Goal: Task Accomplishment & Management: Manage account settings

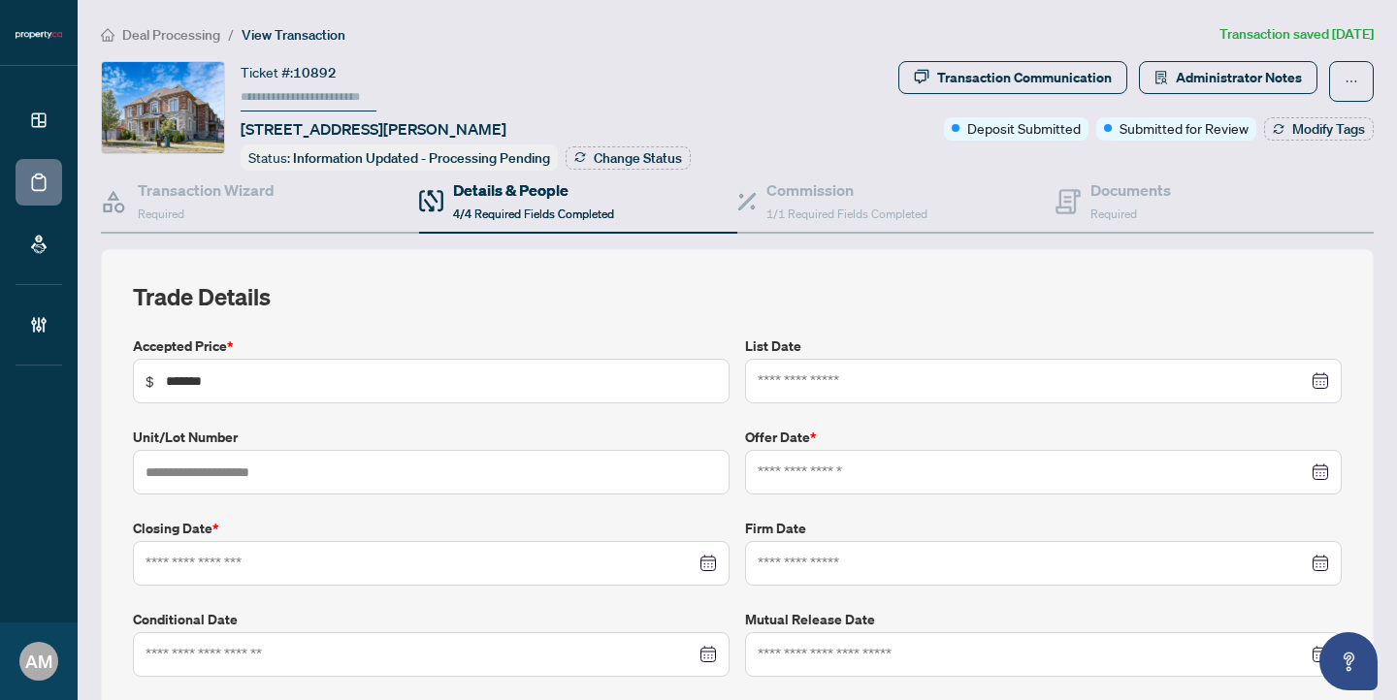
type input "**********"
click at [162, 31] on span "Deal Processing" at bounding box center [171, 34] width 98 height 17
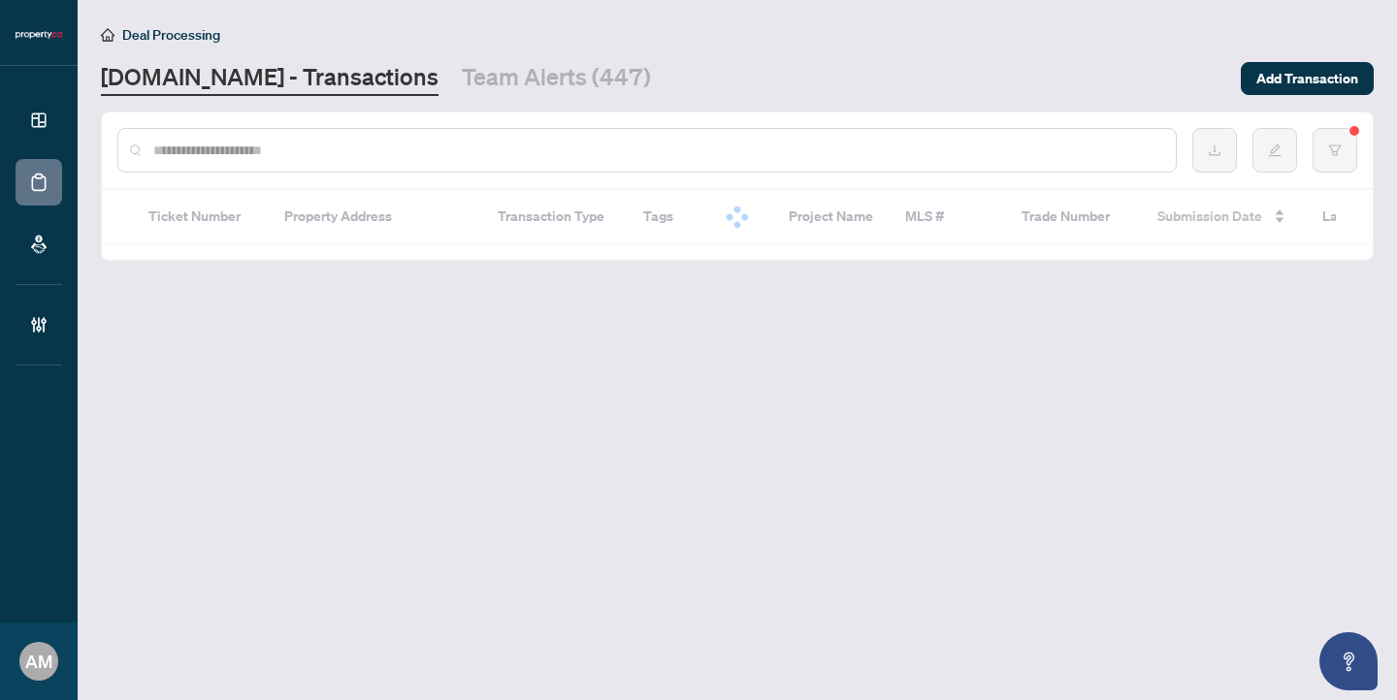
click at [325, 145] on input "text" at bounding box center [656, 150] width 1007 height 21
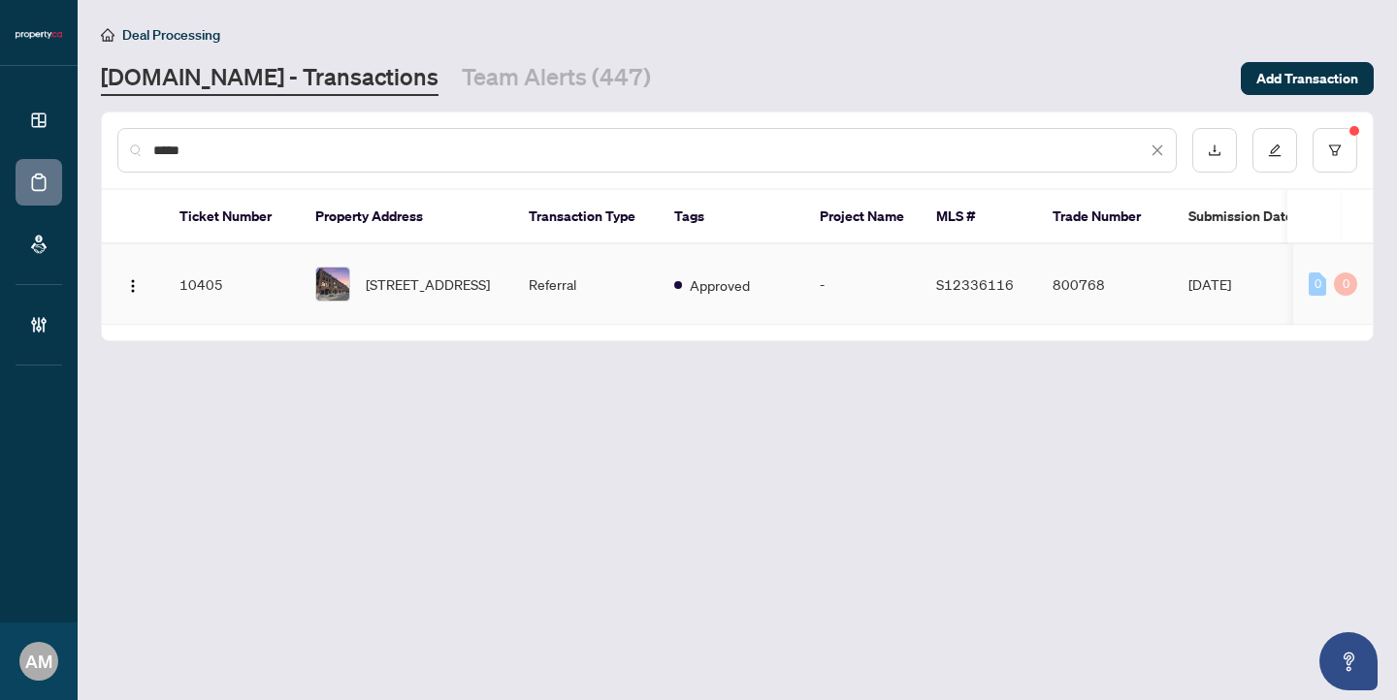
type input "*****"
click at [446, 273] on span "[STREET_ADDRESS]" at bounding box center [428, 283] width 124 height 21
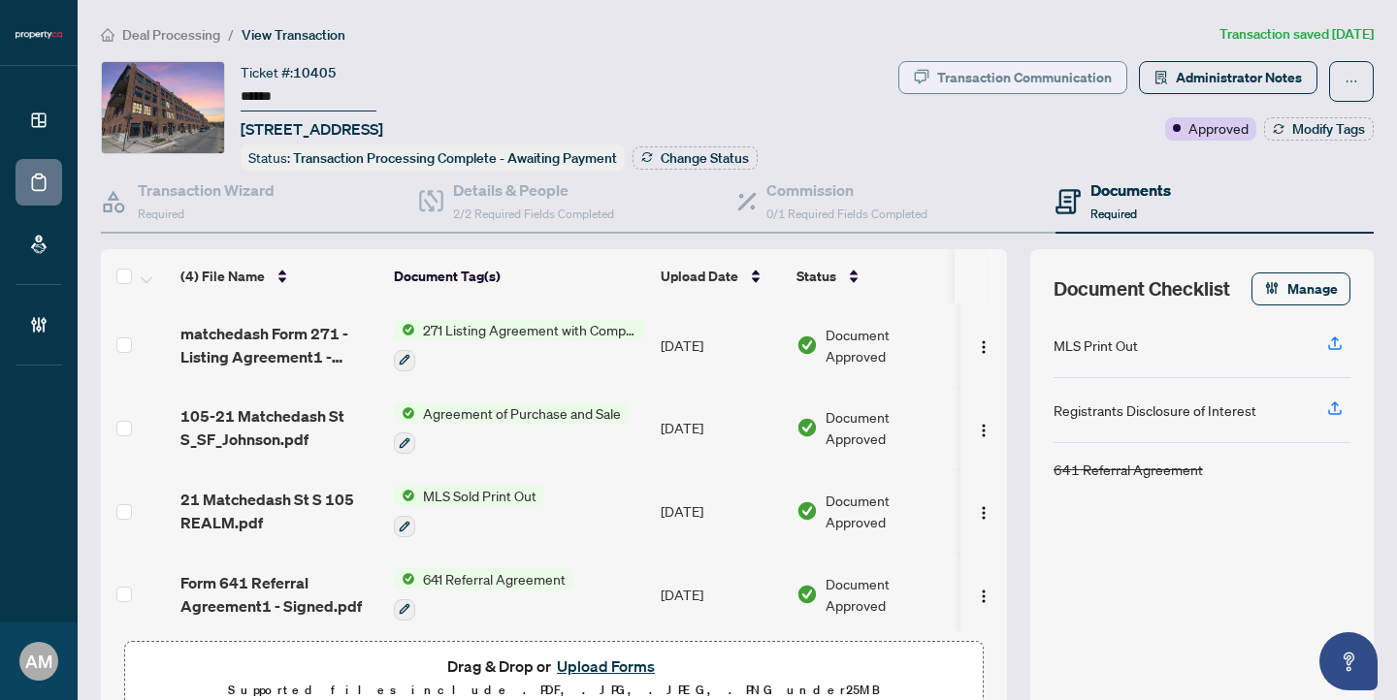
click at [1045, 72] on div "Transaction Communication" at bounding box center [1024, 77] width 175 height 31
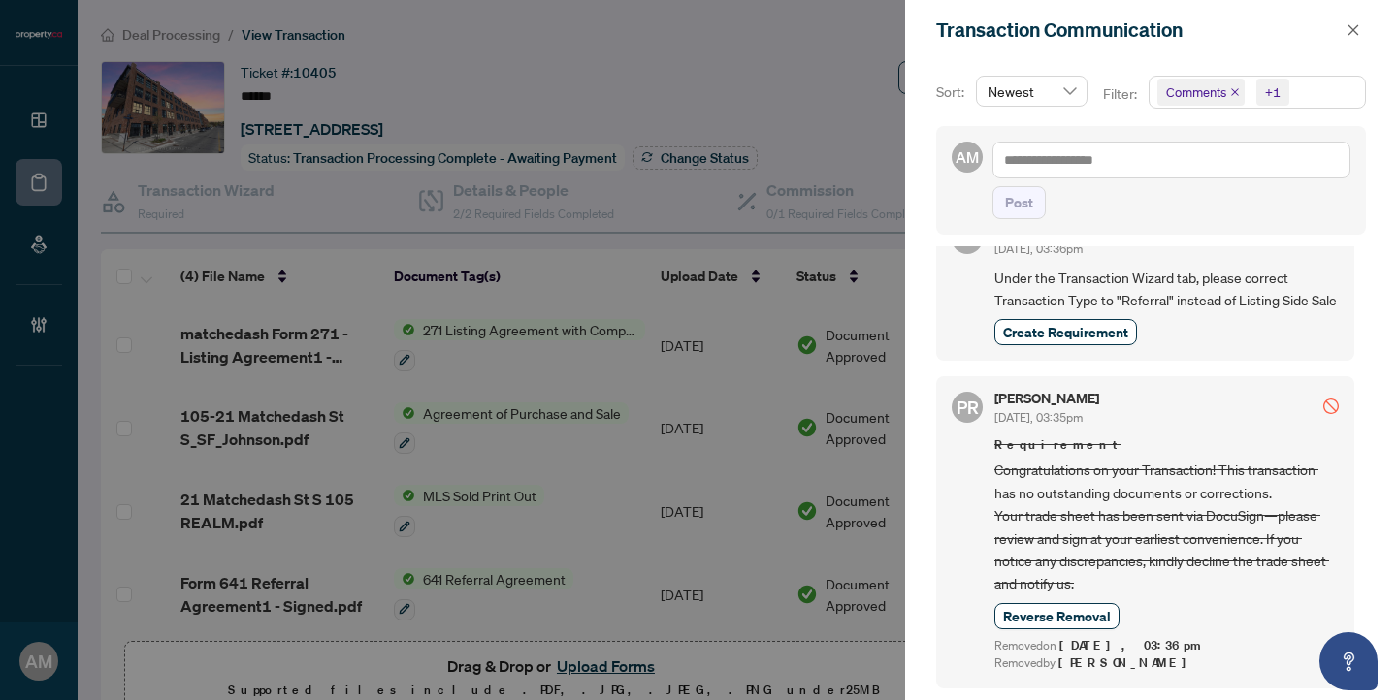
scroll to position [285, 0]
click at [1352, 28] on icon "close" at bounding box center [1353, 30] width 14 height 14
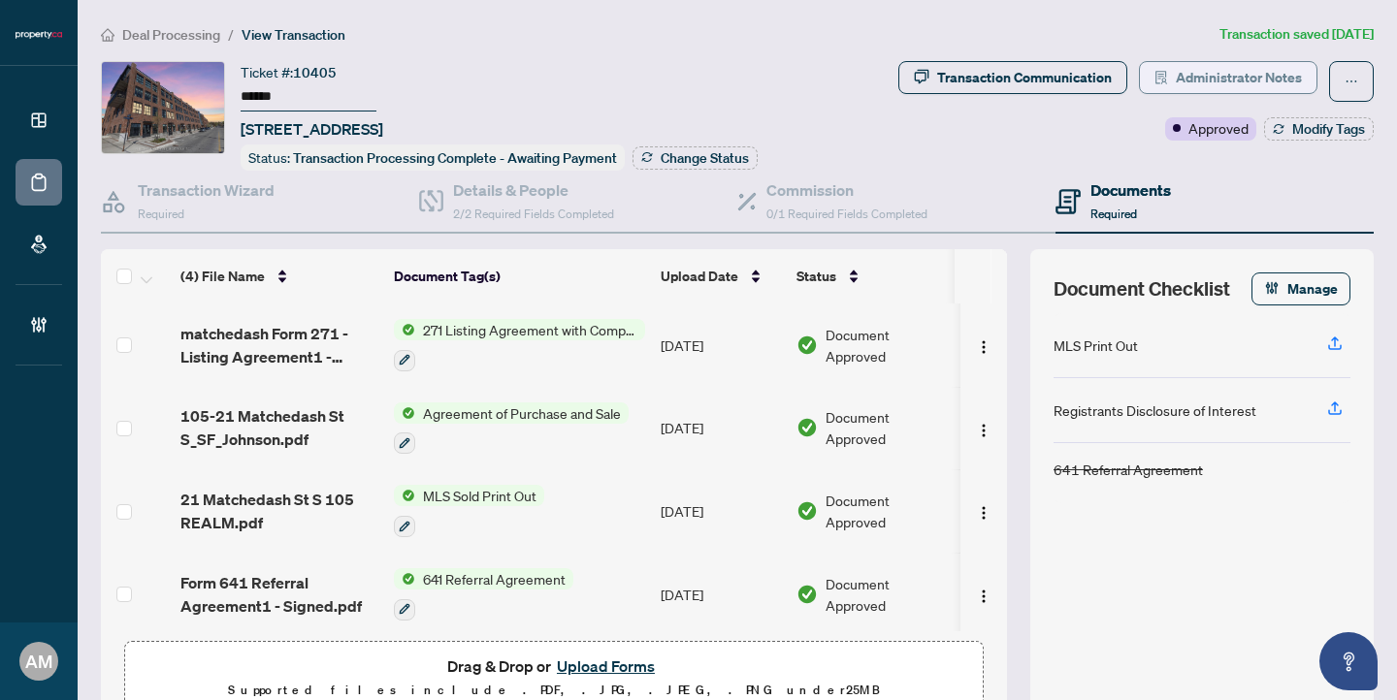
click at [1214, 74] on span "Administrator Notes" at bounding box center [1238, 77] width 126 height 31
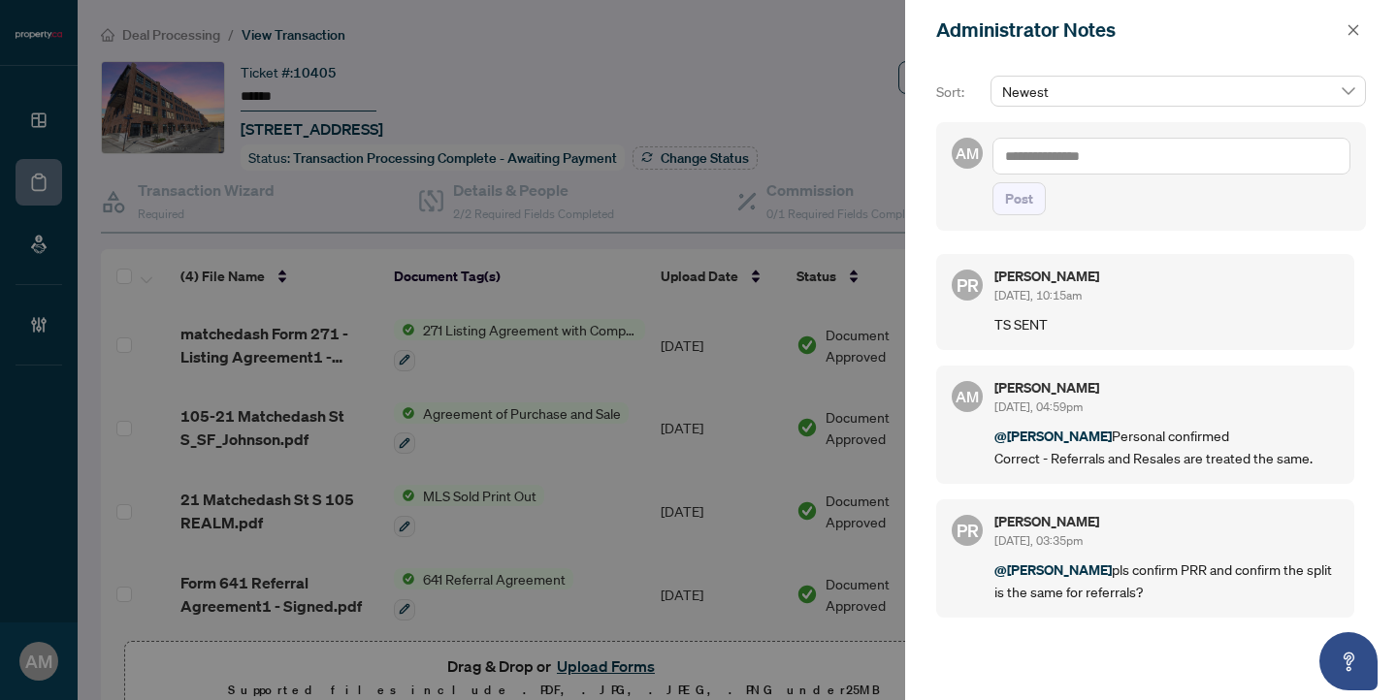
click at [1130, 148] on textarea at bounding box center [1171, 156] width 358 height 37
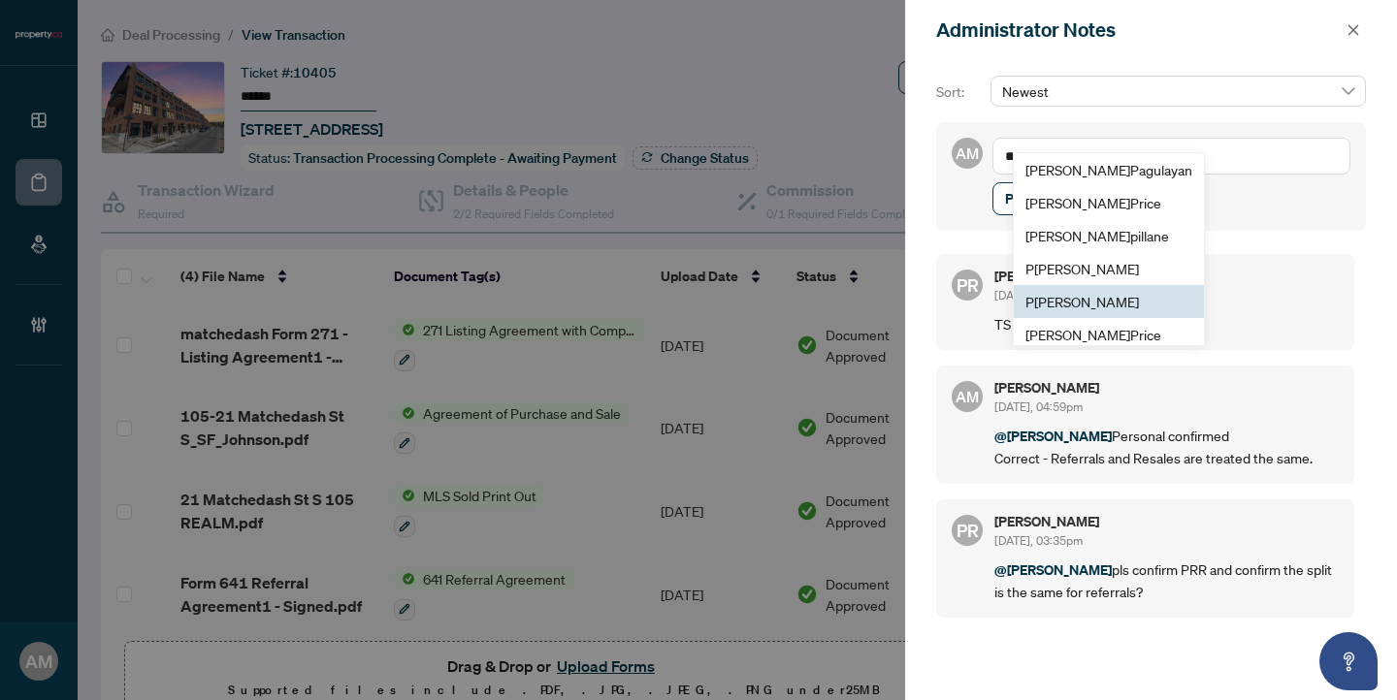
click at [1125, 305] on span "P [PERSON_NAME]" at bounding box center [1081, 301] width 113 height 17
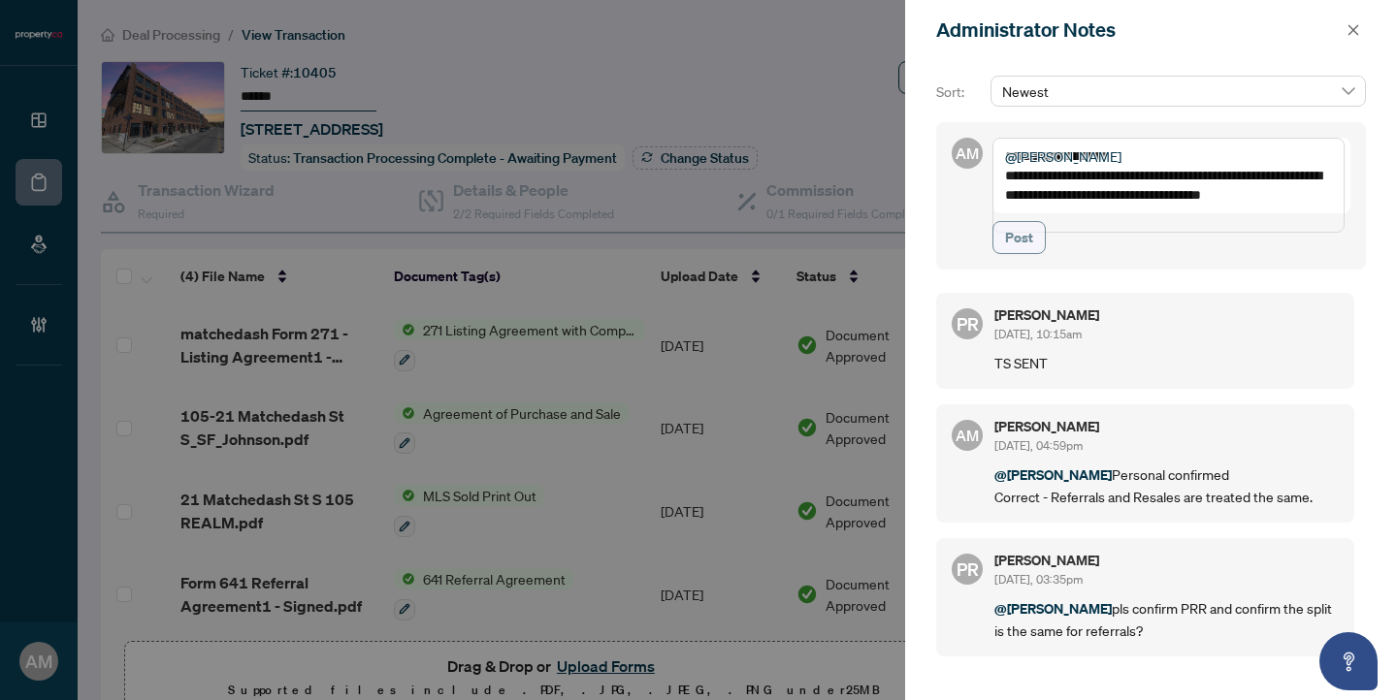
type textarea "**********"
click at [1028, 253] on span "Post" at bounding box center [1019, 237] width 28 height 31
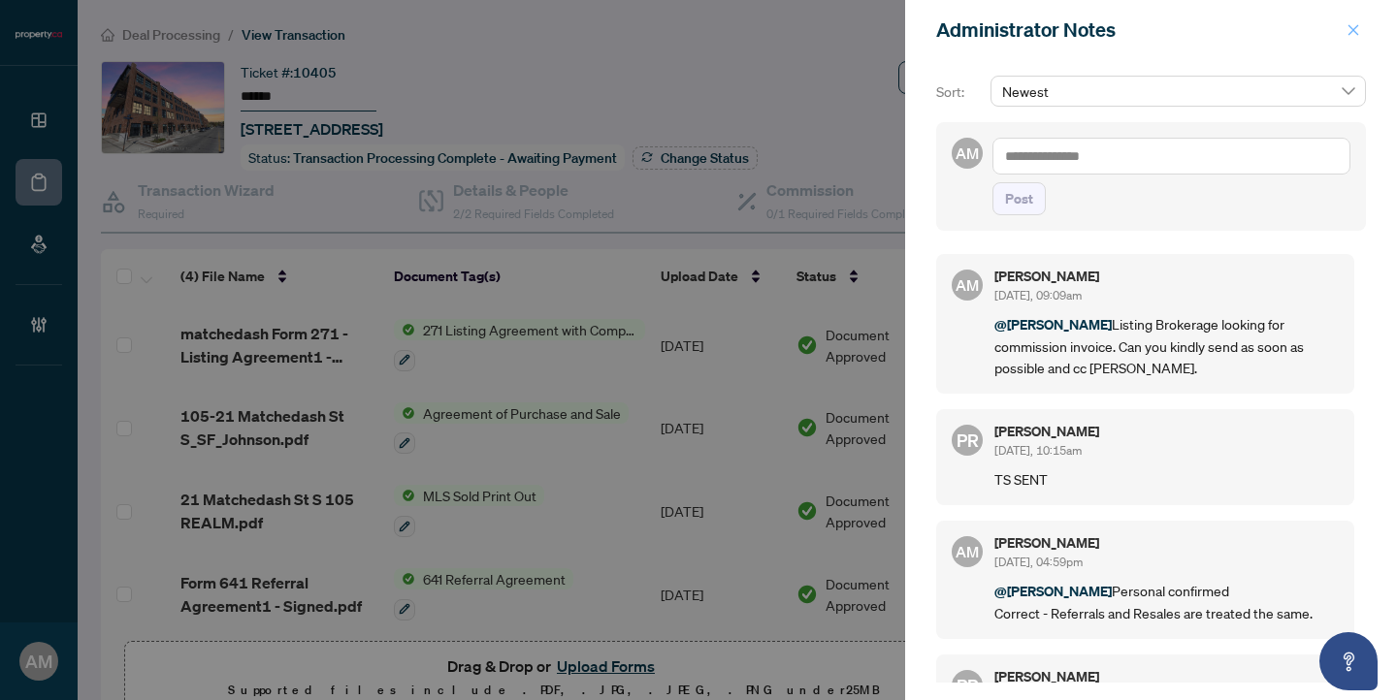
click at [1347, 27] on icon "close" at bounding box center [1353, 30] width 14 height 14
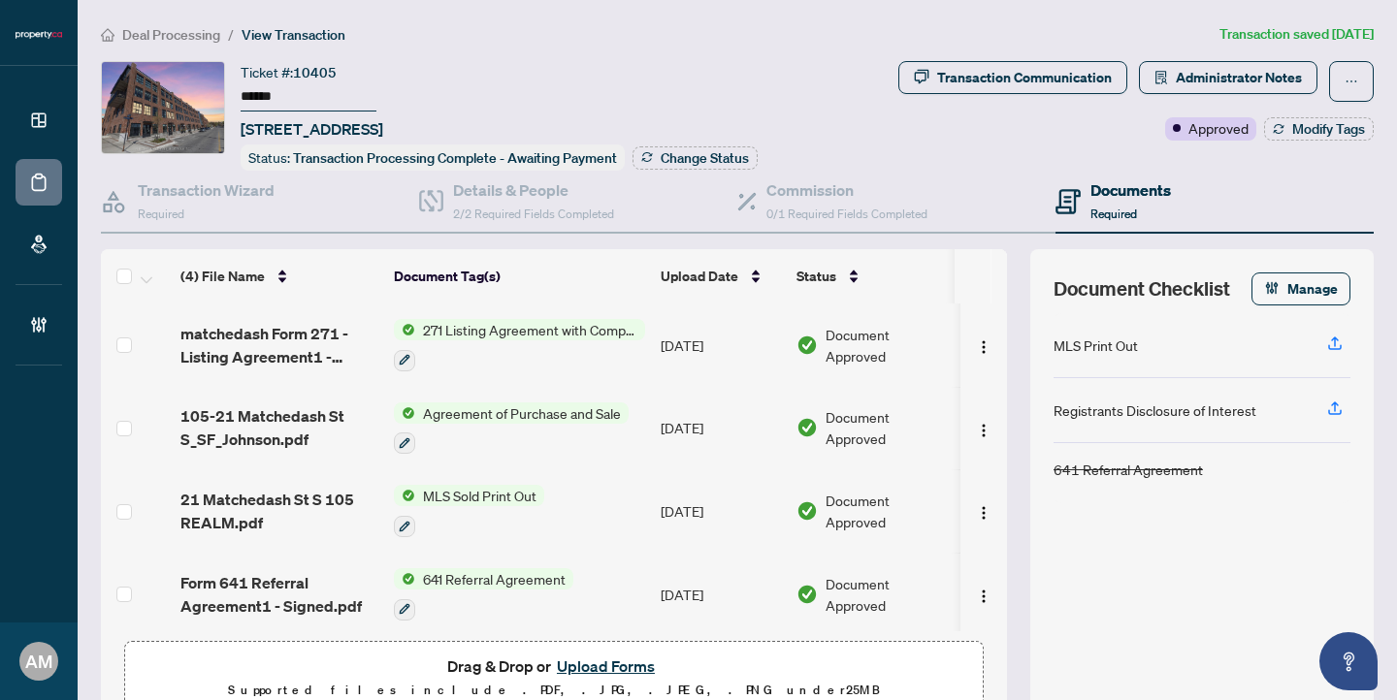
click at [183, 30] on span "Deal Processing" at bounding box center [171, 34] width 98 height 17
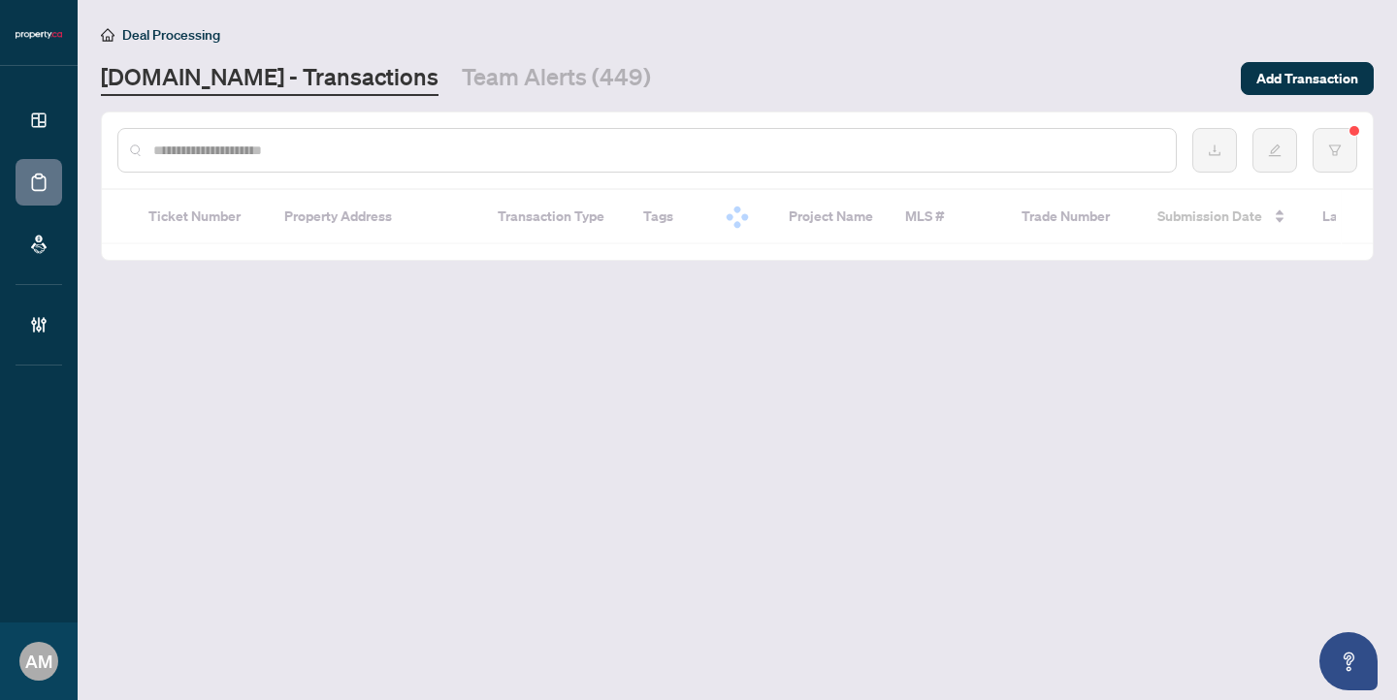
click at [421, 148] on input "text" at bounding box center [656, 150] width 1007 height 21
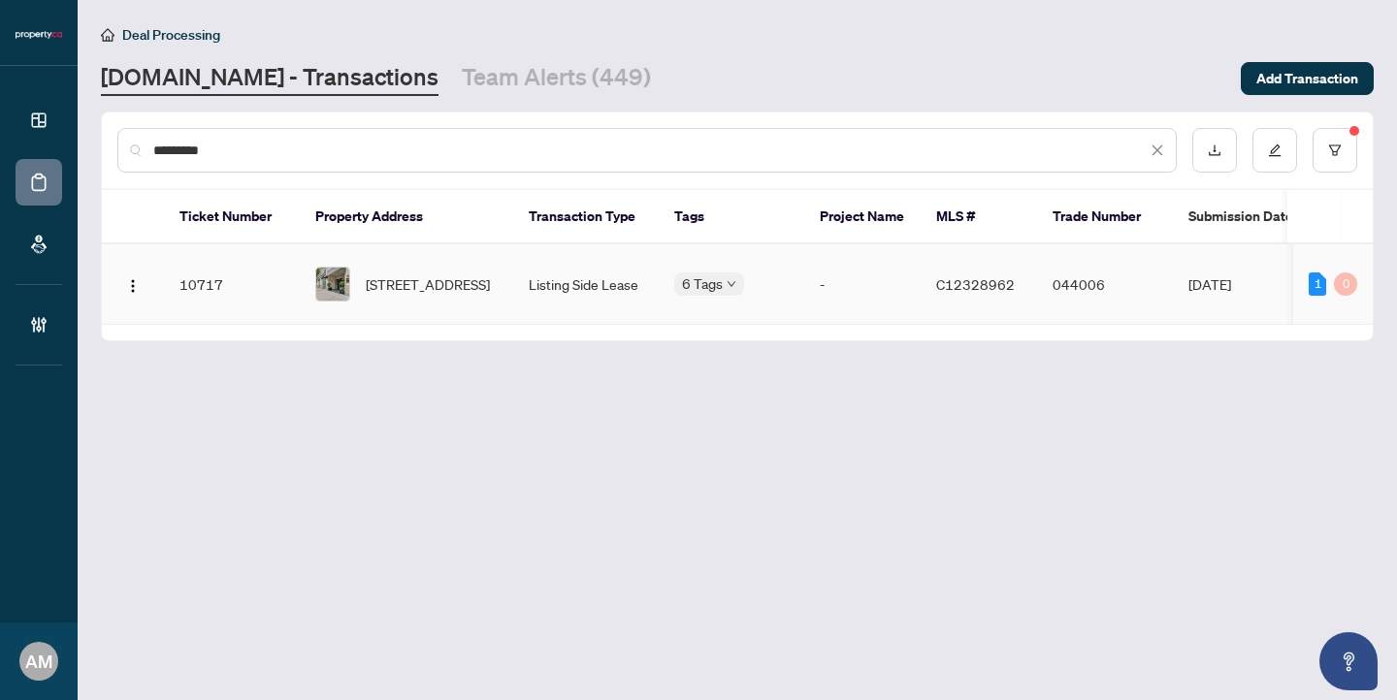
type input "*********"
click at [466, 285] on span "[STREET_ADDRESS]" at bounding box center [428, 283] width 124 height 21
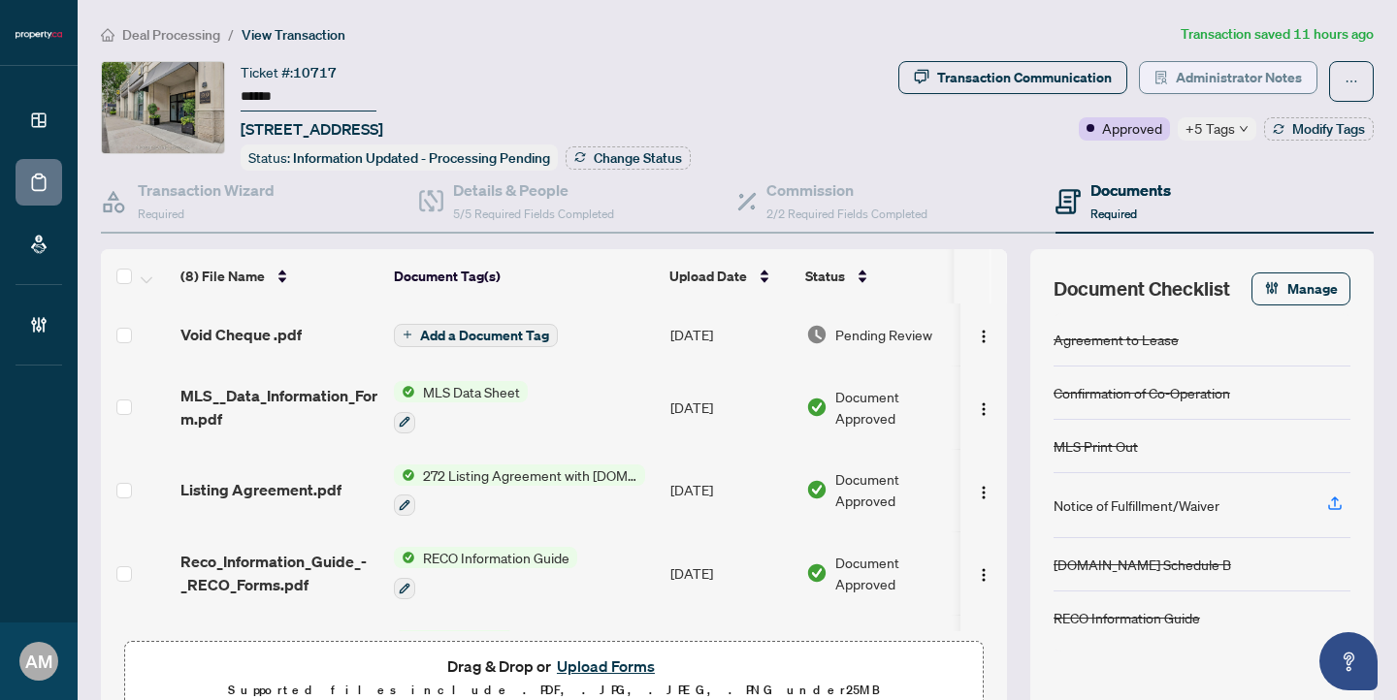
click at [1201, 84] on span "Administrator Notes" at bounding box center [1238, 77] width 126 height 31
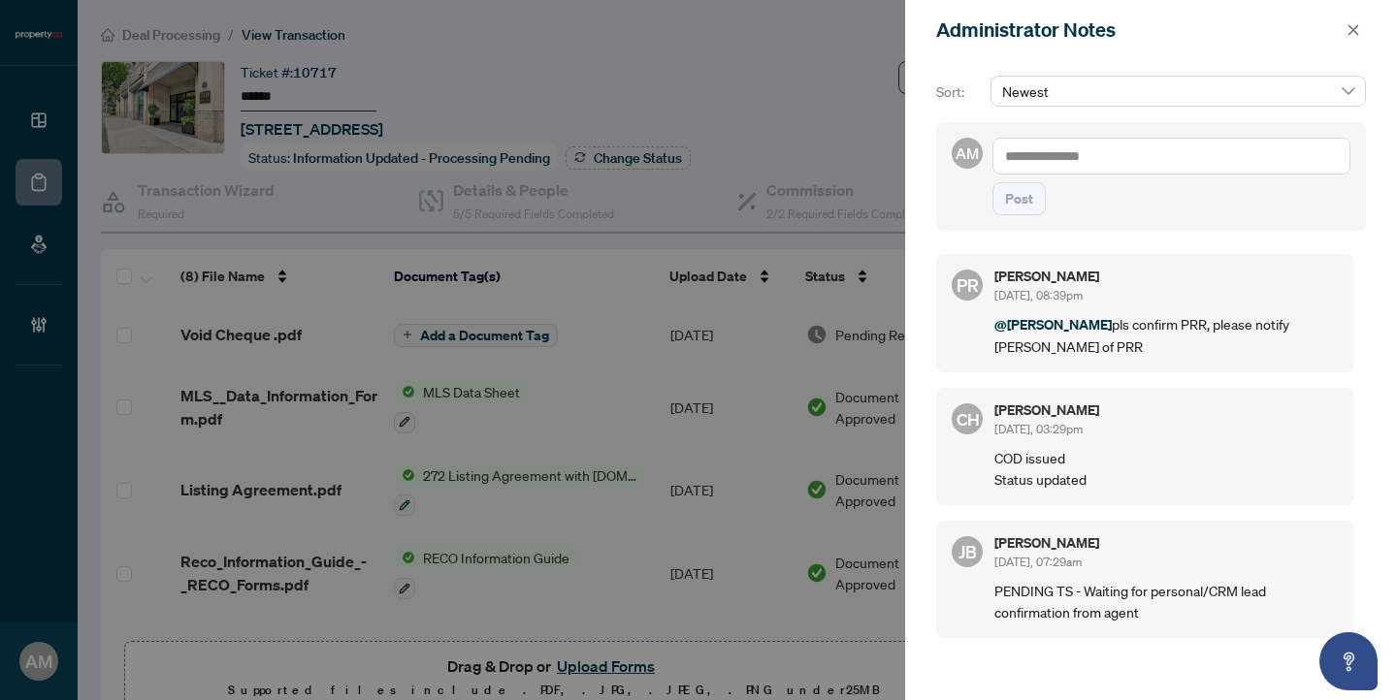
click at [1121, 157] on textarea at bounding box center [1171, 156] width 358 height 37
click at [1091, 173] on span "[PERSON_NAME]" at bounding box center [1148, 169] width 209 height 17
click at [1194, 173] on span "Pu [PERSON_NAME]" at bounding box center [1184, 169] width 121 height 17
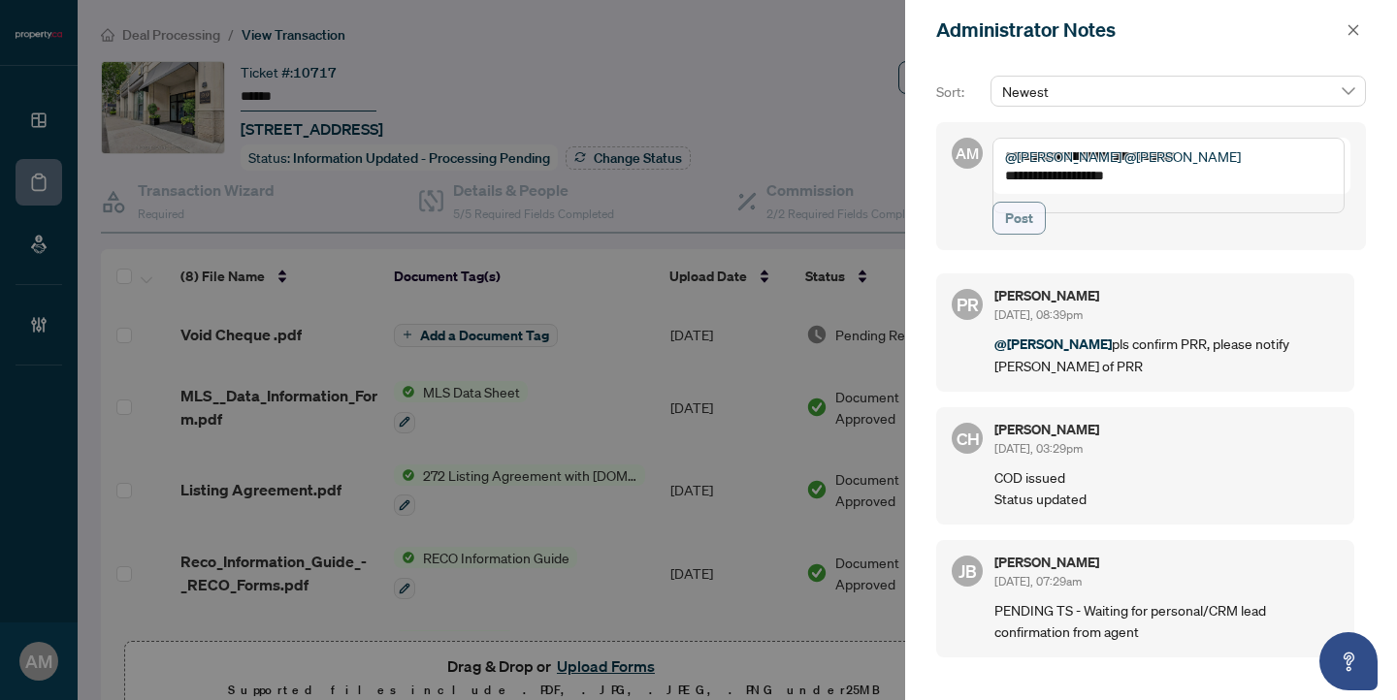
type textarea "**********"
click at [1014, 229] on span "Post" at bounding box center [1019, 218] width 28 height 31
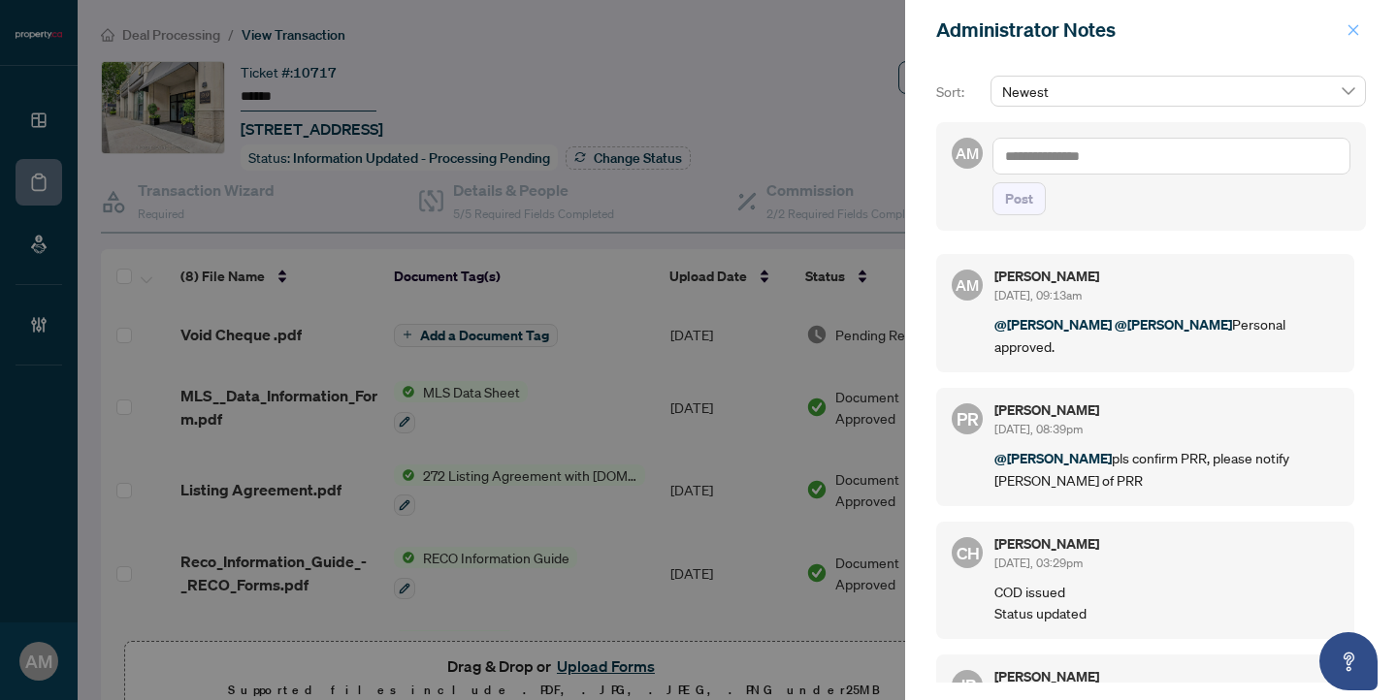
click at [1349, 33] on icon "close" at bounding box center [1353, 29] width 11 height 11
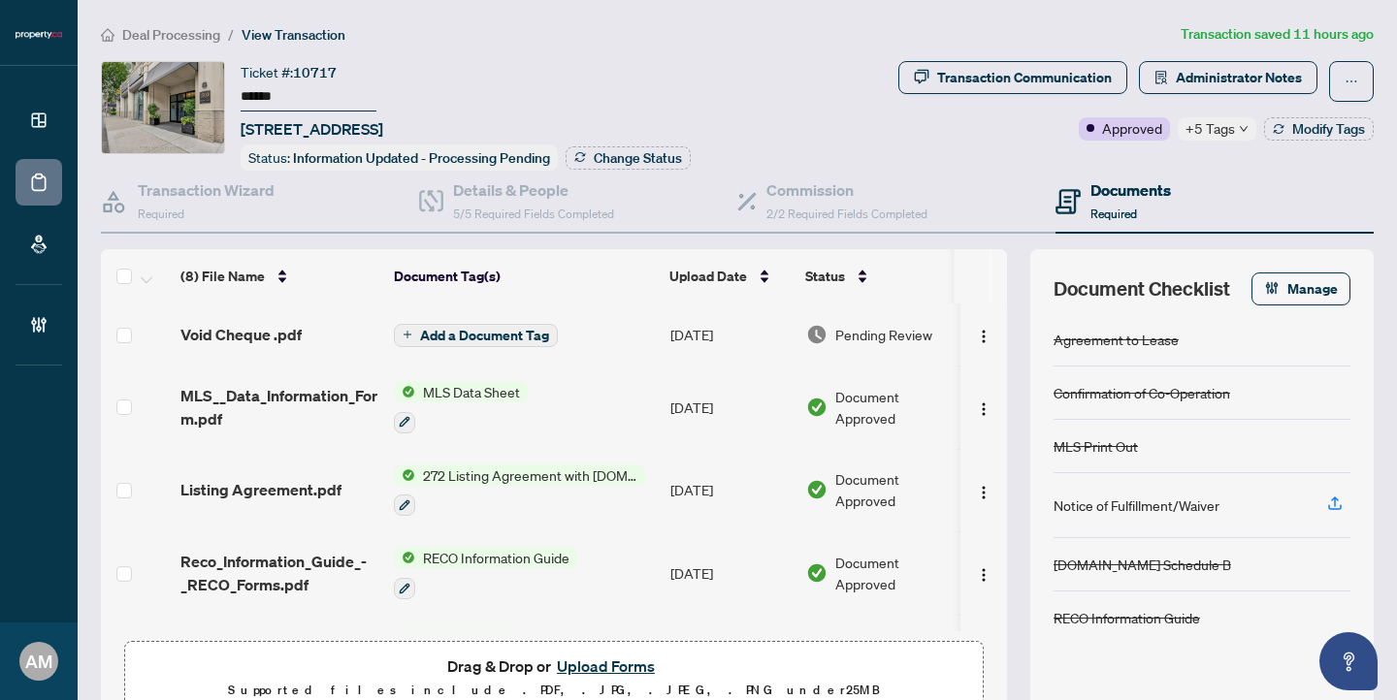
click at [244, 340] on span "Void Cheque .pdf" at bounding box center [240, 334] width 121 height 23
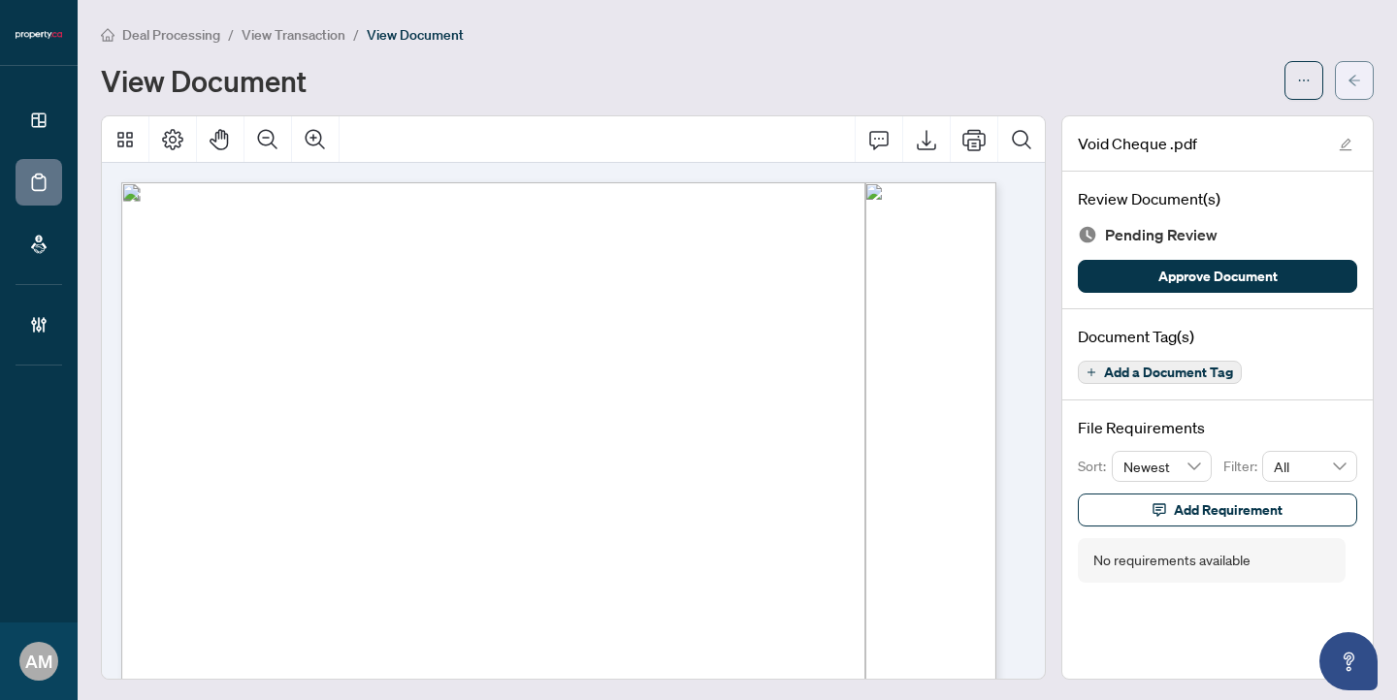
click at [1348, 81] on button "button" at bounding box center [1353, 80] width 39 height 39
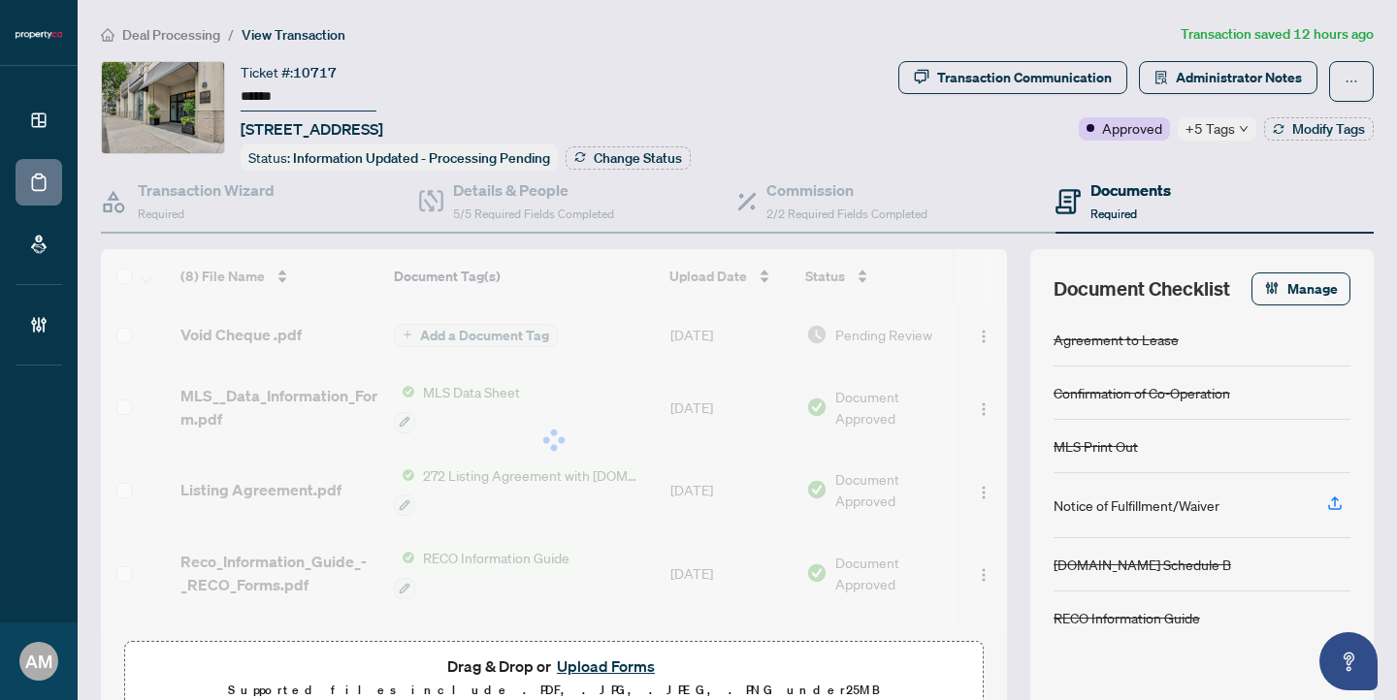
click at [1213, 127] on span "+5 Tags" at bounding box center [1209, 128] width 49 height 22
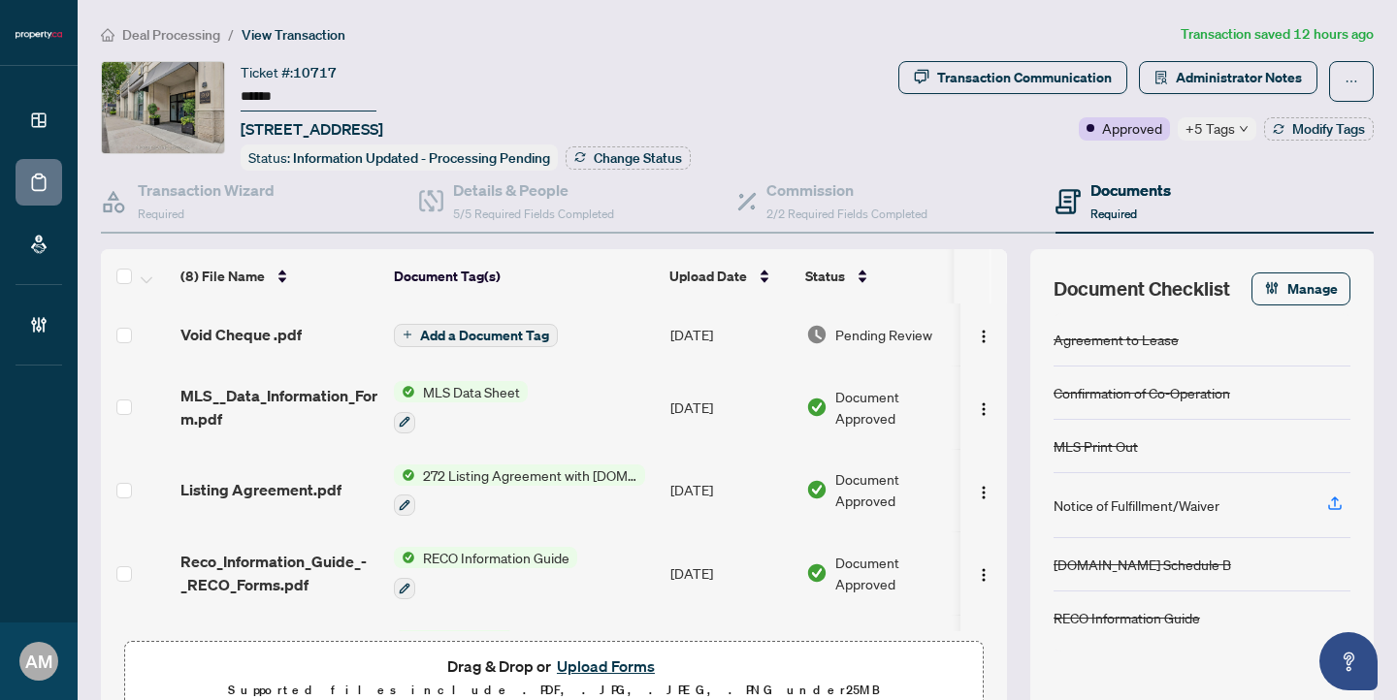
click at [819, 116] on div "Ticket #: 10717 ****** [STREET_ADDRESS] Status: Information Updated - Processin…" at bounding box center [495, 116] width 789 height 110
click at [220, 340] on span "Void Cheque .pdf" at bounding box center [240, 334] width 121 height 23
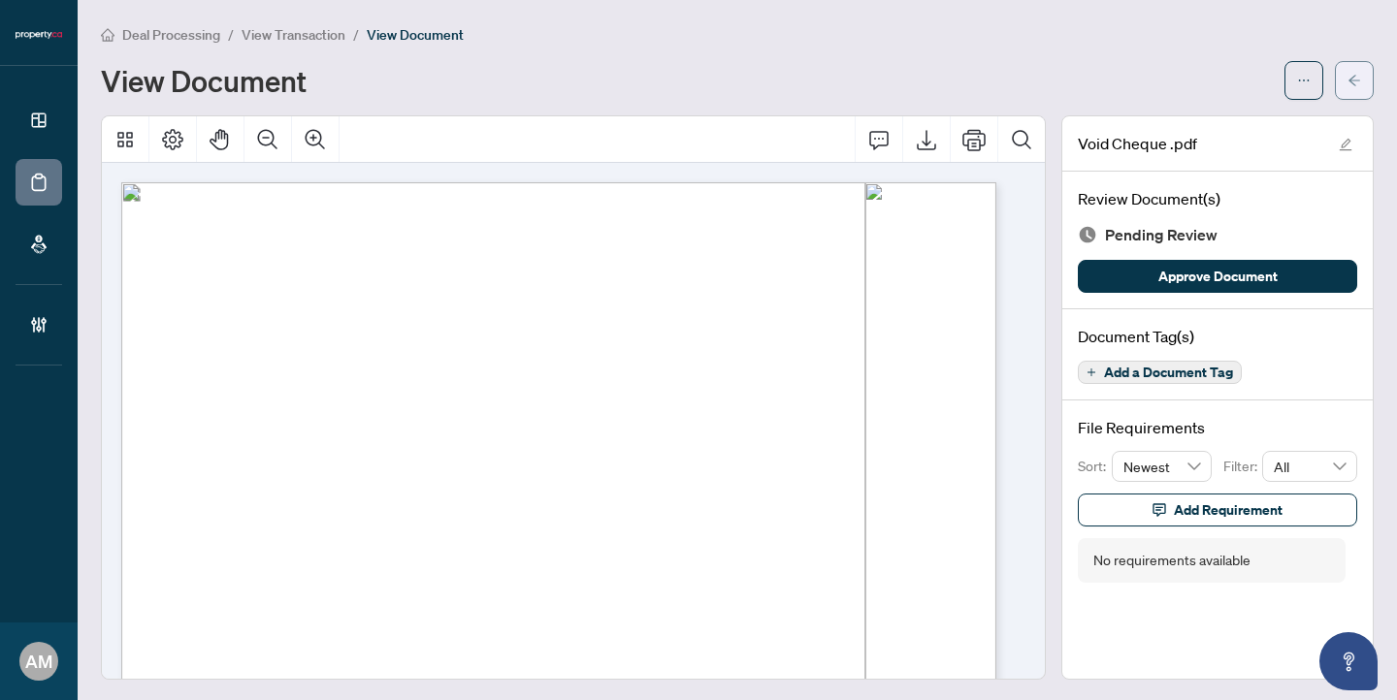
click at [1348, 79] on icon "arrow-left" at bounding box center [1354, 80] width 12 height 11
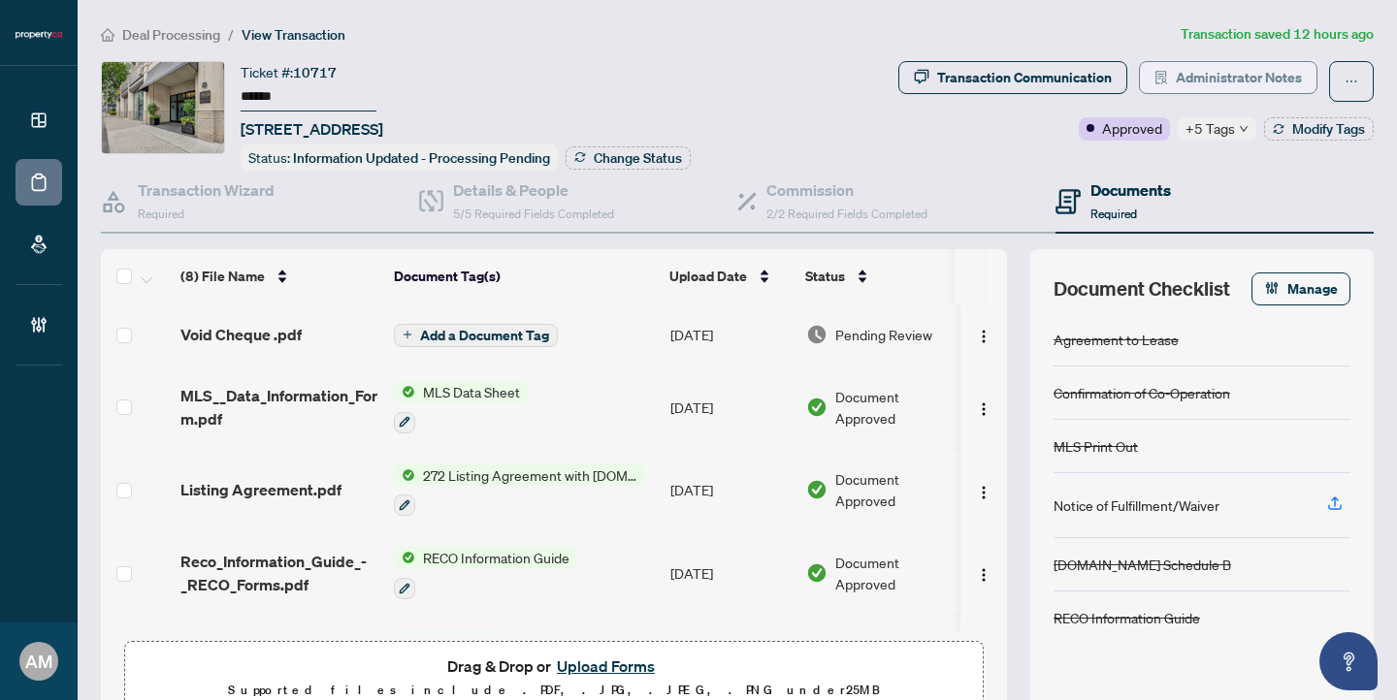
click at [1207, 74] on span "Administrator Notes" at bounding box center [1238, 77] width 126 height 31
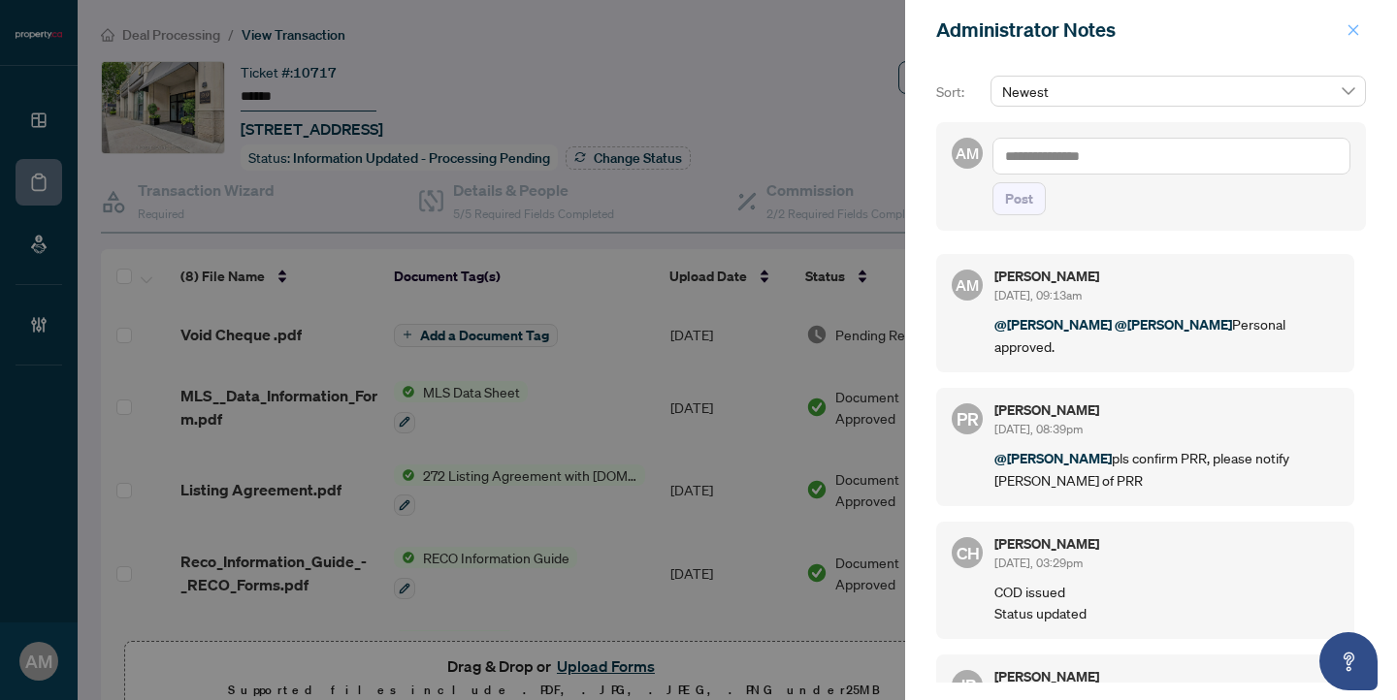
click at [1354, 34] on icon "close" at bounding box center [1353, 30] width 14 height 14
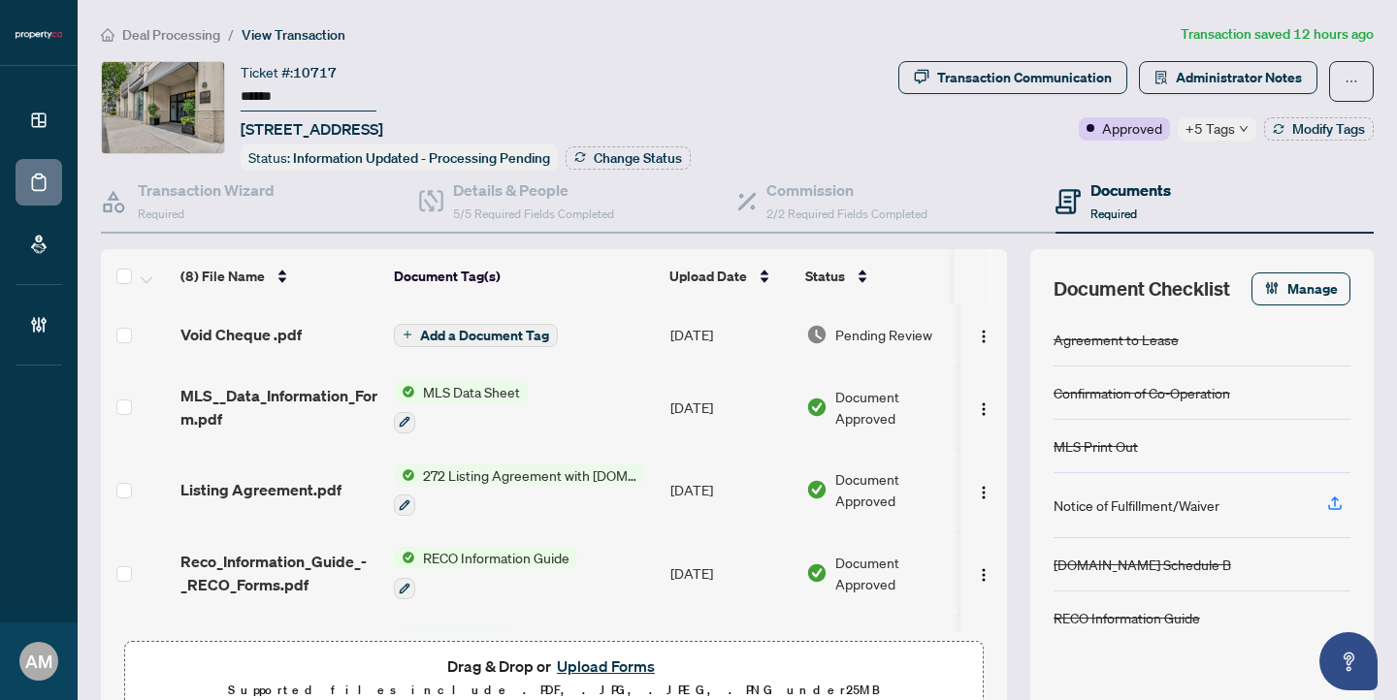
click at [1076, 207] on div "Documents Required" at bounding box center [1112, 201] width 115 height 46
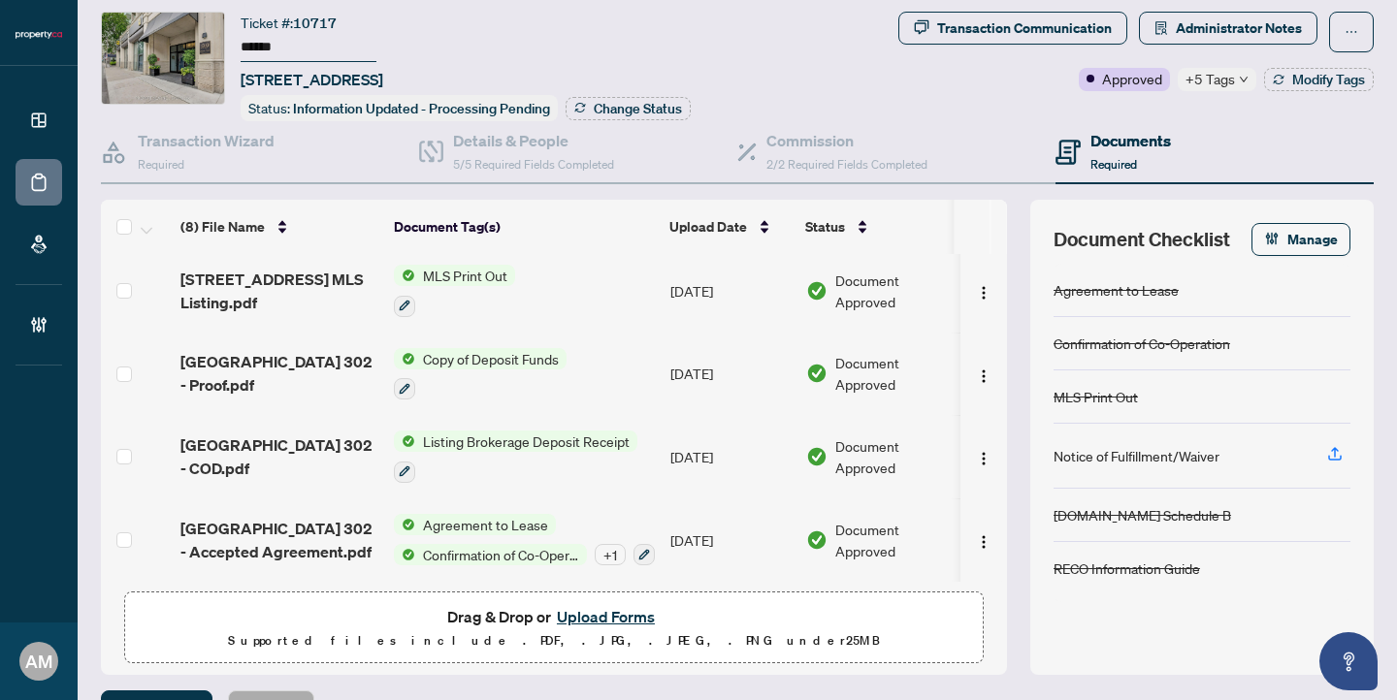
scroll to position [92, 0]
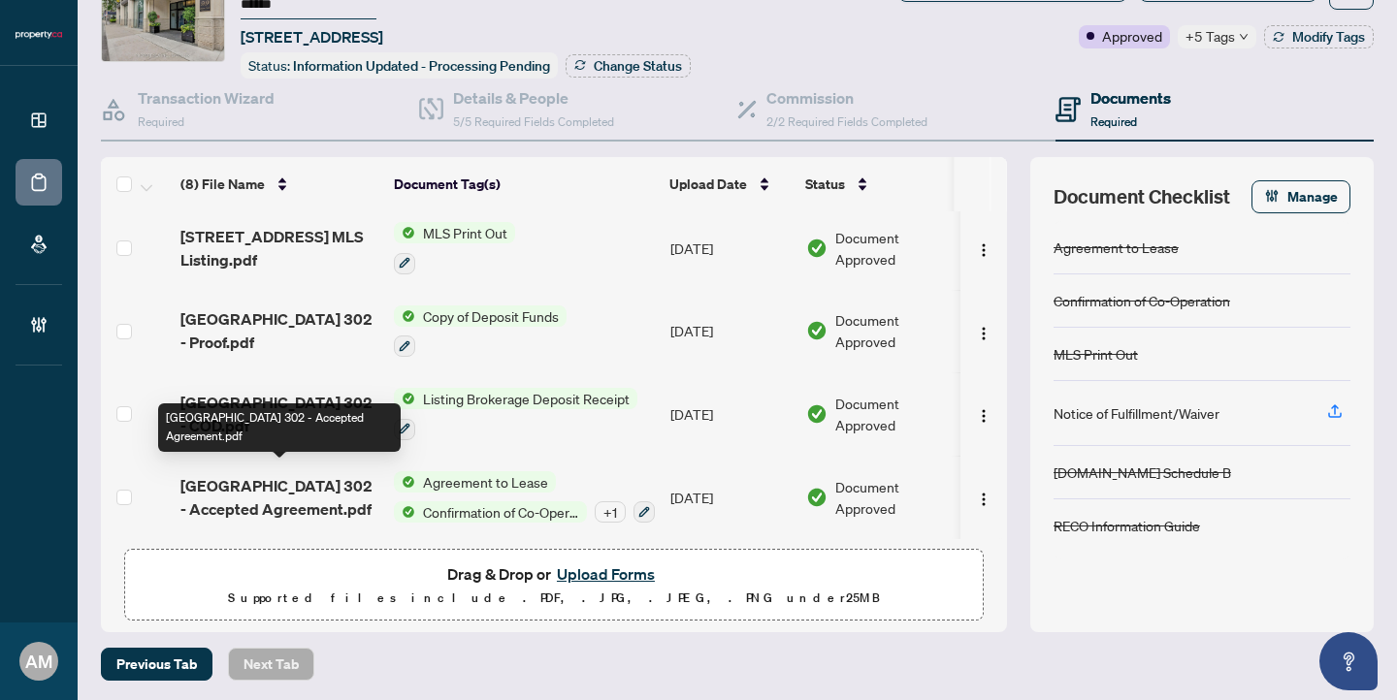
click at [263, 482] on span "[GEOGRAPHIC_DATA] 302 - Accepted Agreement.pdf" at bounding box center [279, 497] width 198 height 47
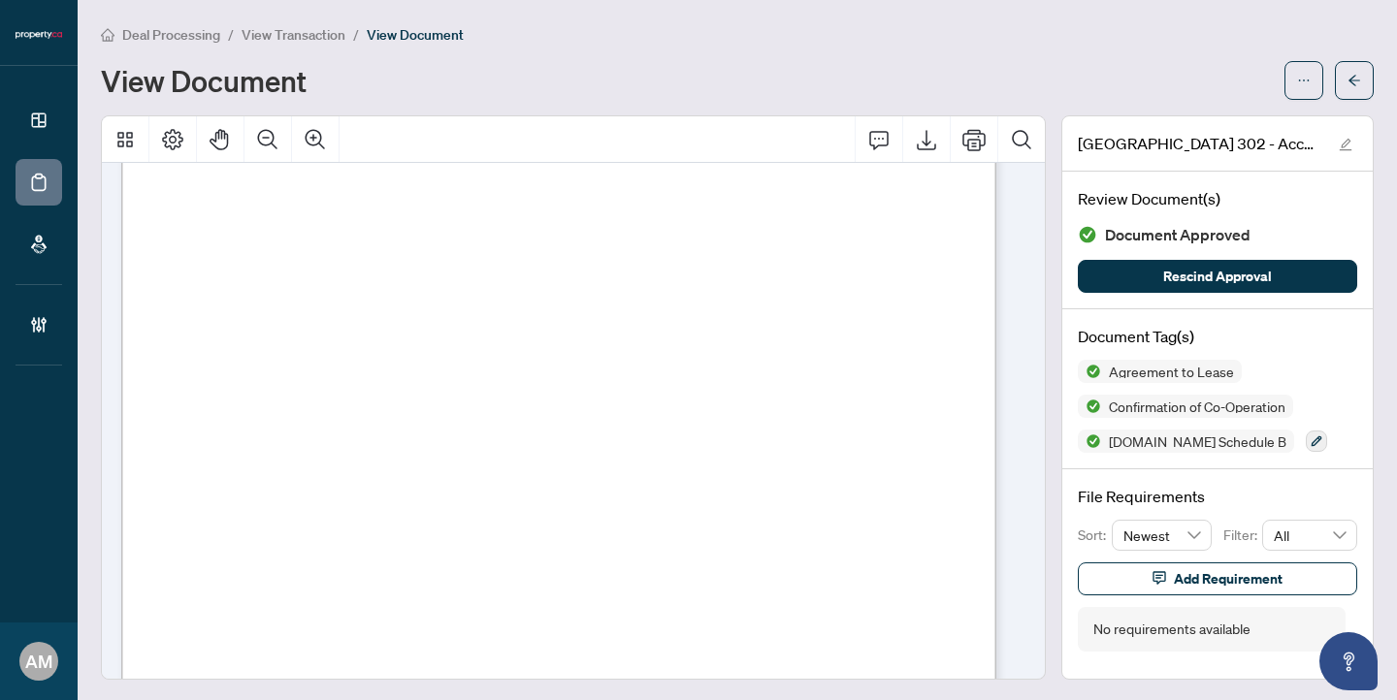
scroll to position [7875, 0]
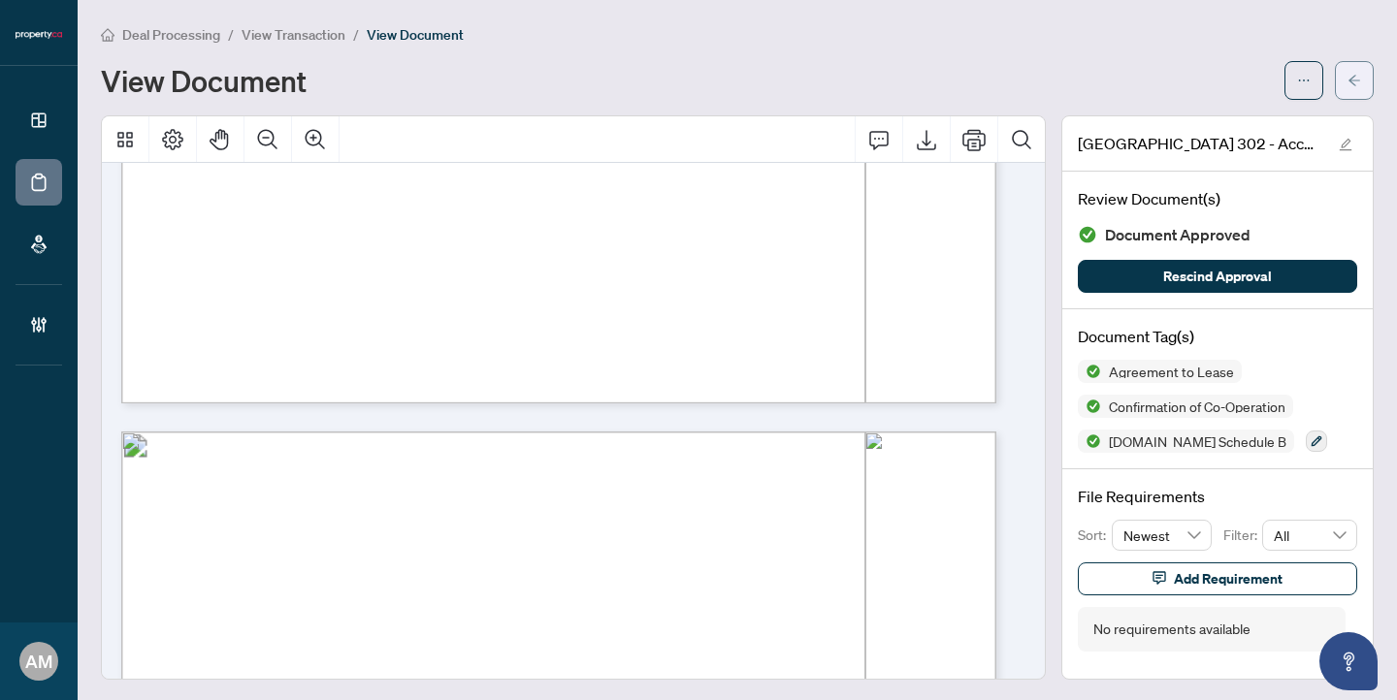
click at [1355, 87] on button "button" at bounding box center [1353, 80] width 39 height 39
